Goal: Use online tool/utility: Utilize a website feature to perform a specific function

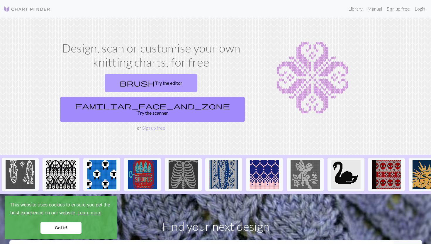
click at [121, 82] on link "brush Try the editor" at bounding box center [151, 83] width 93 height 18
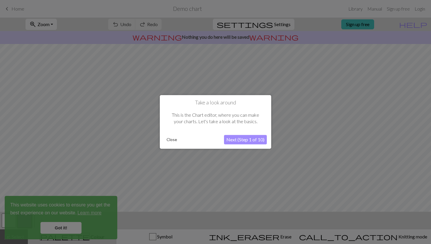
click at [168, 142] on button "Close" at bounding box center [171, 140] width 15 height 9
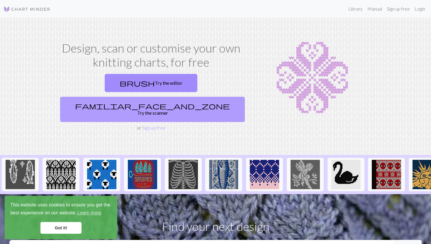
click at [200, 97] on link "familiar_face_and_zone Try the scanner" at bounding box center [152, 109] width 185 height 25
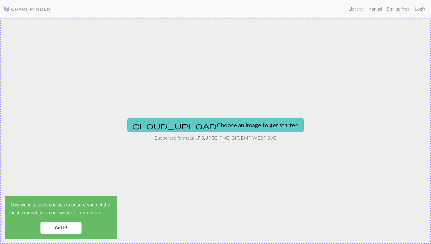
click at [198, 126] on button "cloud_upload Choose an image to get started" at bounding box center [215, 125] width 177 height 14
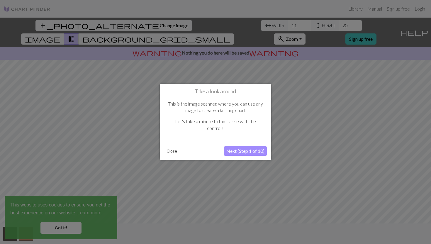
click at [259, 150] on button "Next (Step 1 of 10)" at bounding box center [245, 150] width 43 height 9
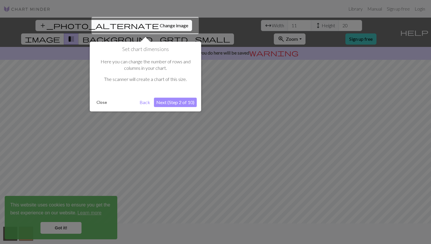
click at [179, 104] on button "Next (Step 2 of 10)" at bounding box center [175, 102] width 43 height 9
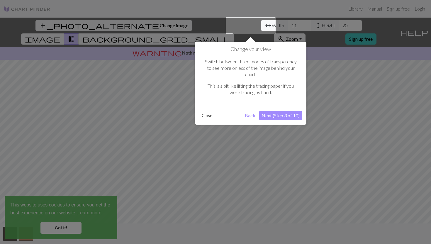
click at [280, 111] on button "Next (Step 3 of 10)" at bounding box center [280, 115] width 43 height 9
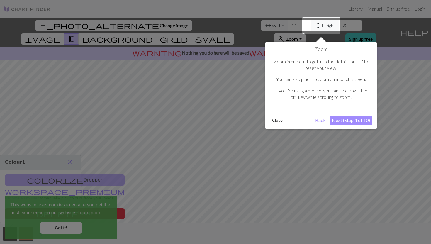
click at [345, 120] on button "Next (Step 4 of 10)" at bounding box center [351, 120] width 43 height 9
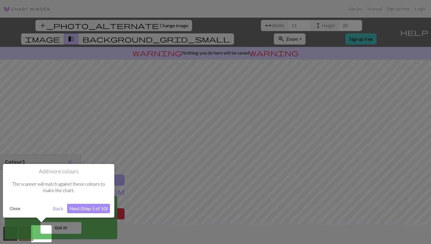
click at [11, 210] on button "Close" at bounding box center [14, 208] width 15 height 9
